Goal: Register for event/course

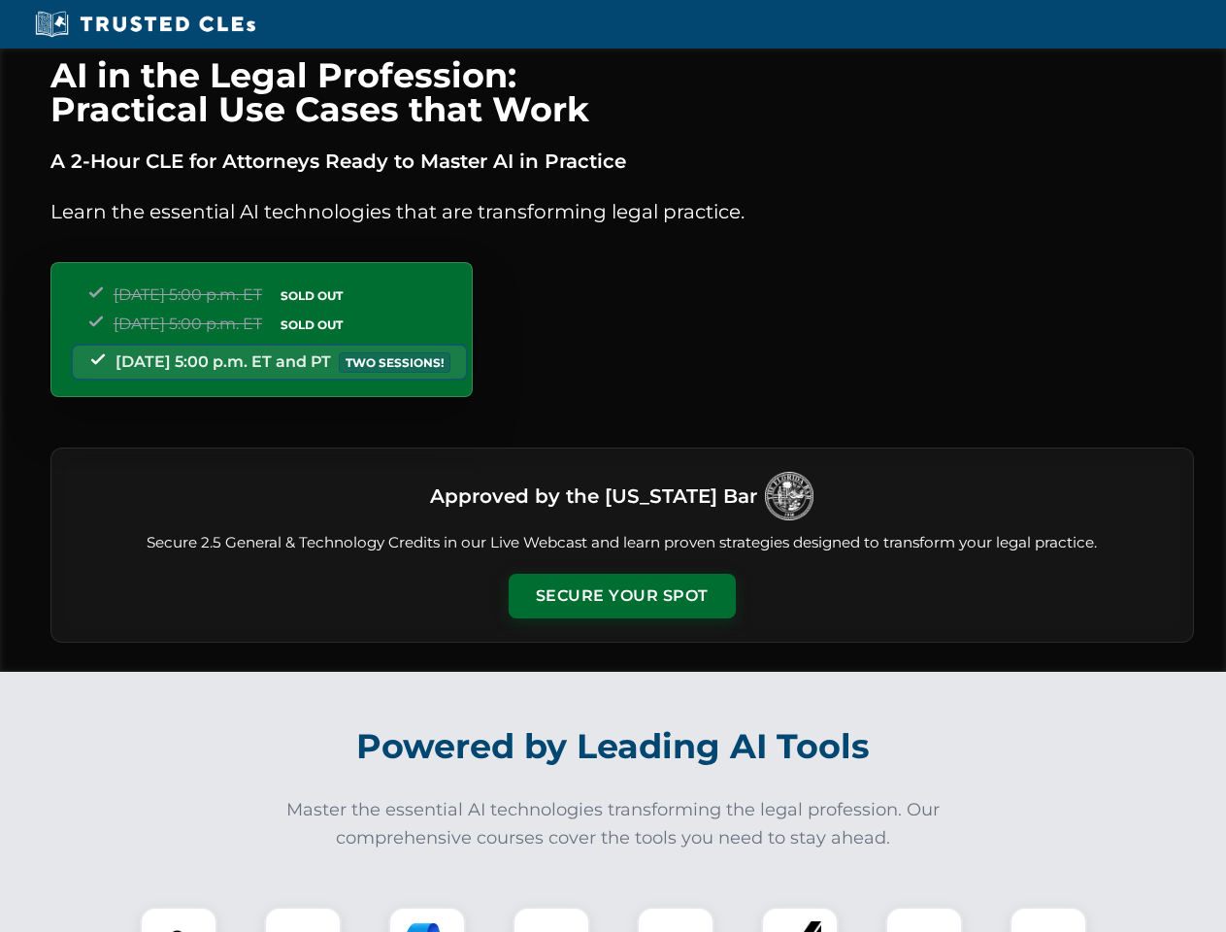
click at [621, 596] on button "Secure Your Spot" at bounding box center [622, 596] width 227 height 45
click at [179, 920] on img at bounding box center [179, 946] width 56 height 56
click at [303, 920] on div at bounding box center [303, 946] width 78 height 78
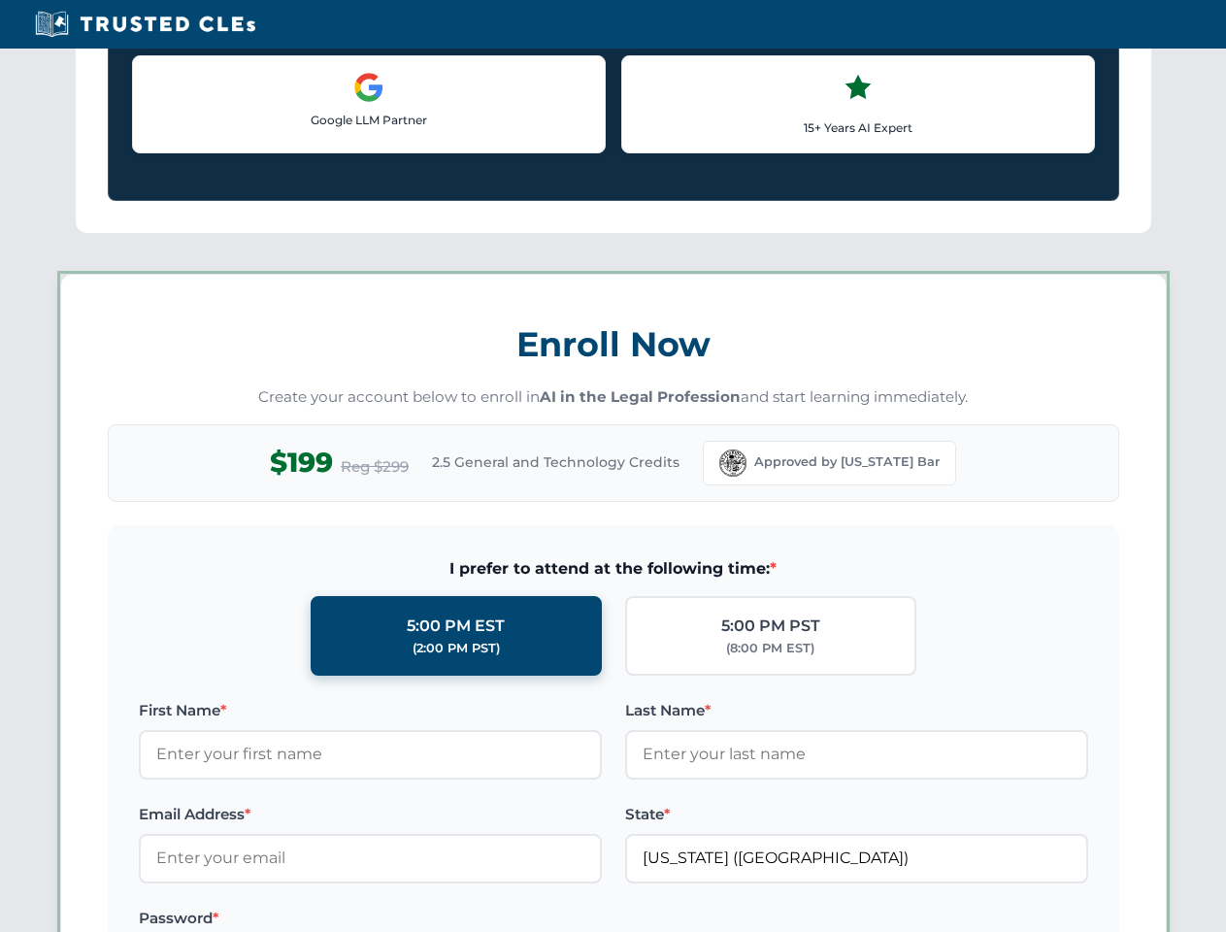
click at [552, 920] on label "Password *" at bounding box center [370, 918] width 463 height 23
